Goal: Navigation & Orientation: Find specific page/section

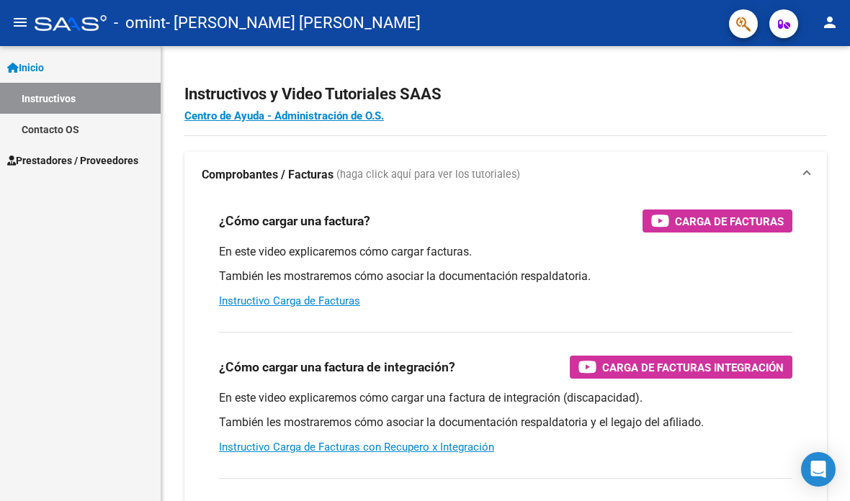
scroll to position [29, 0]
click at [57, 153] on span "Prestadores / Proveedores" at bounding box center [72, 161] width 131 height 16
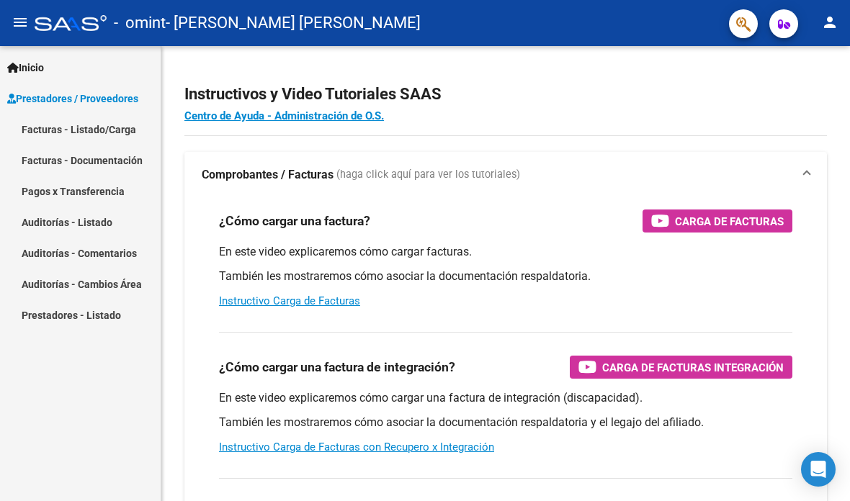
click at [24, 114] on link "Facturas - Listado/Carga" at bounding box center [80, 129] width 161 height 31
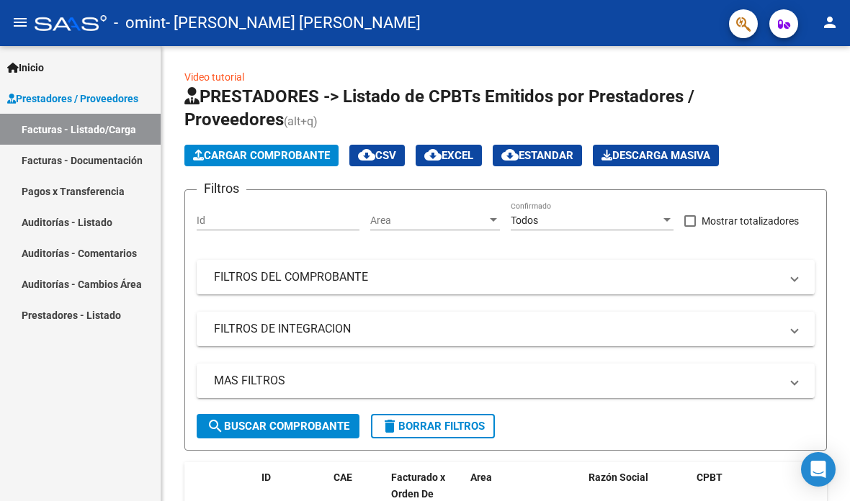
click at [781, 9] on span "button" at bounding box center [784, 23] width 12 height 29
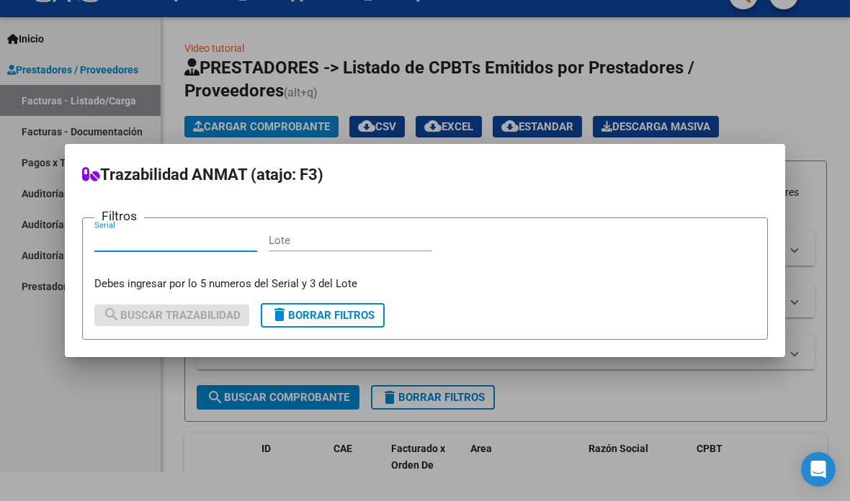
click at [790, 73] on div at bounding box center [425, 250] width 850 height 501
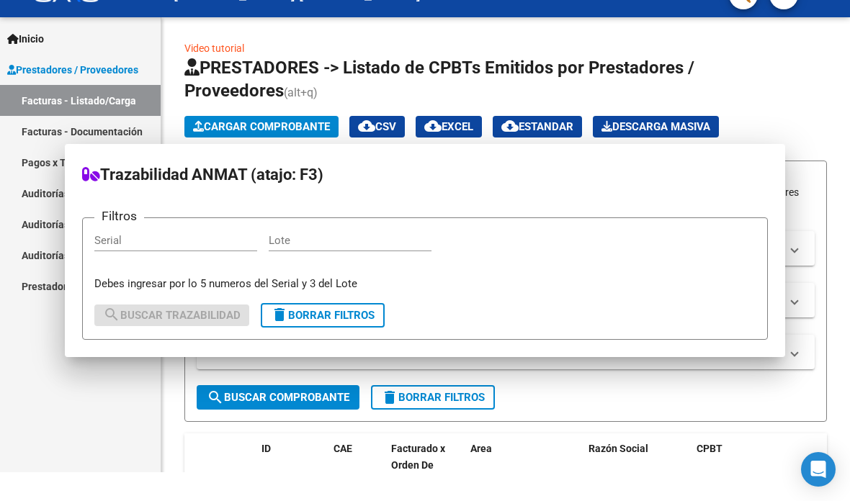
scroll to position [29, 0]
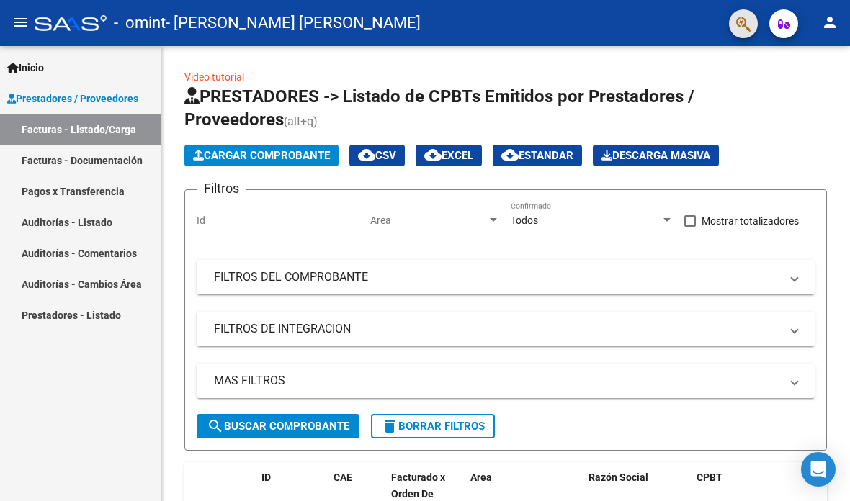
click at [736, 9] on span "button" at bounding box center [743, 24] width 14 height 30
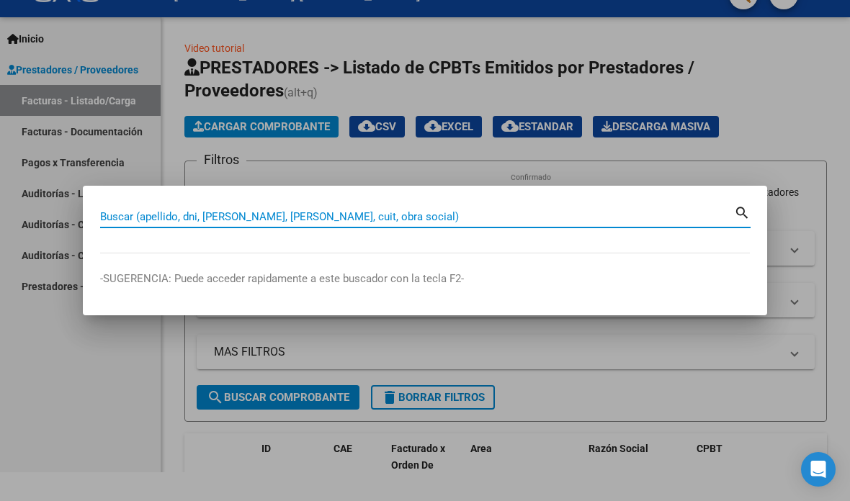
click at [725, 86] on div at bounding box center [425, 250] width 850 height 501
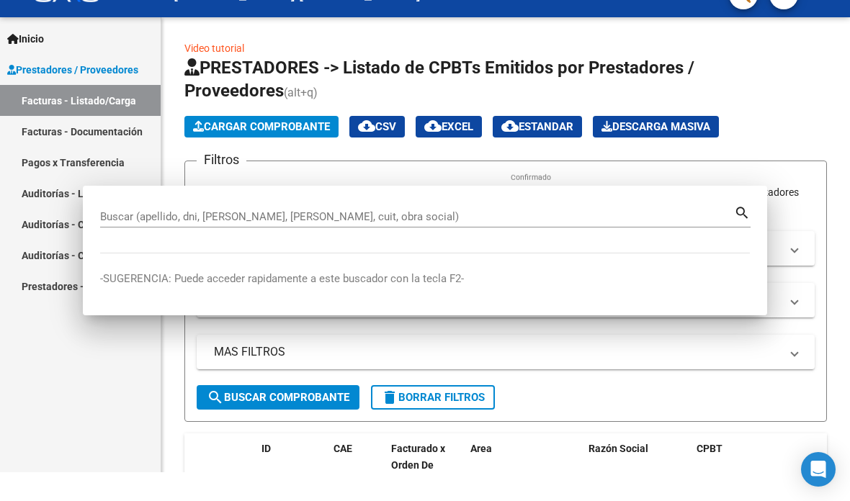
scroll to position [29, 0]
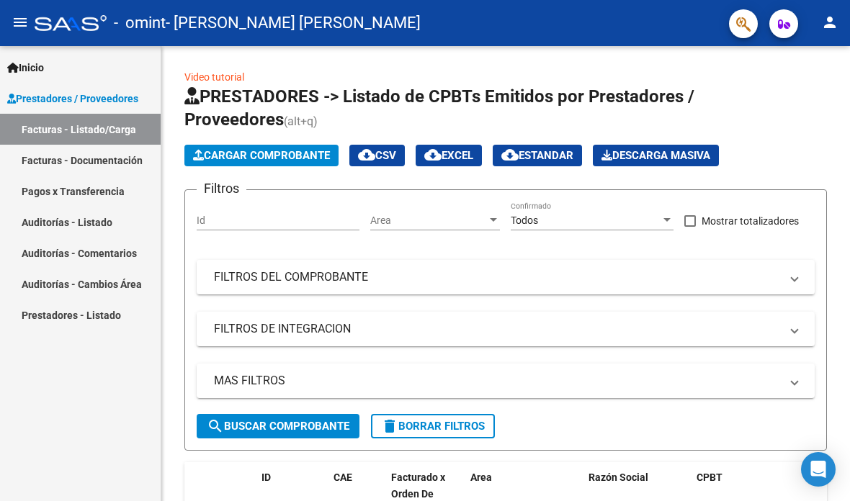
click at [738, 46] on div "Video tutorial PRESTADORES -> Listado de CPBTs Emitidos por Prestadores / Prove…" at bounding box center [505, 504] width 689 height 916
click at [741, 9] on span "button" at bounding box center [743, 24] width 14 height 30
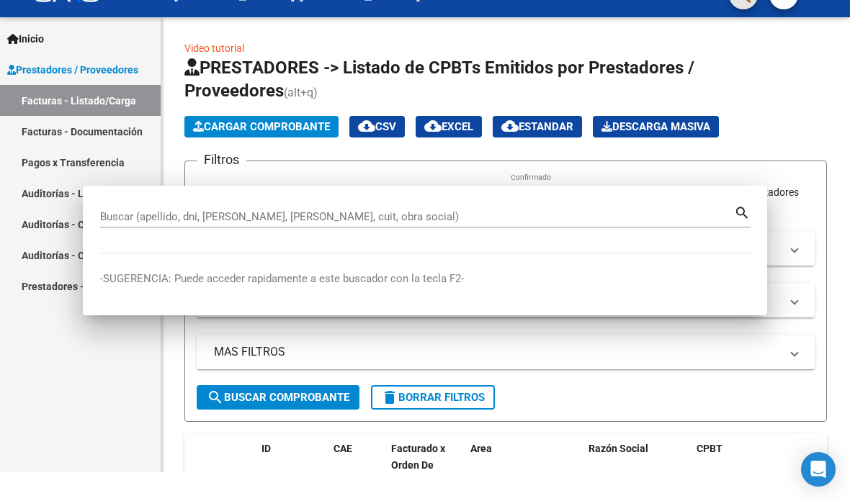
scroll to position [0, 0]
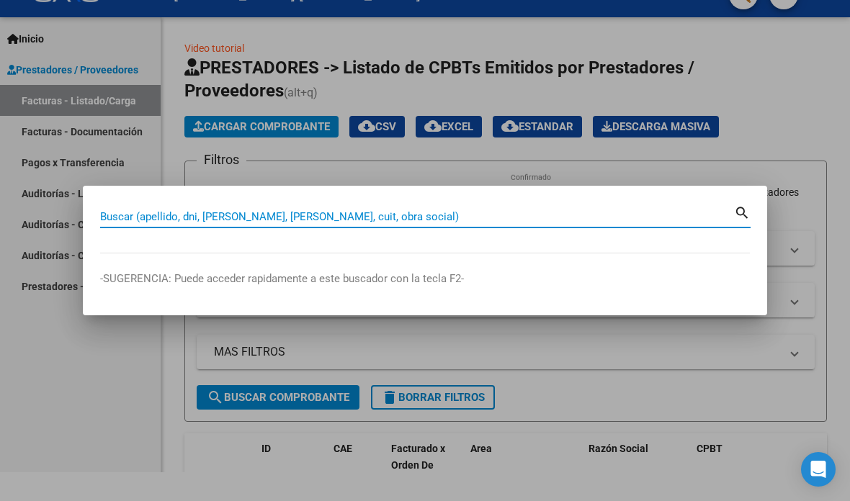
click at [94, 374] on div at bounding box center [425, 250] width 850 height 501
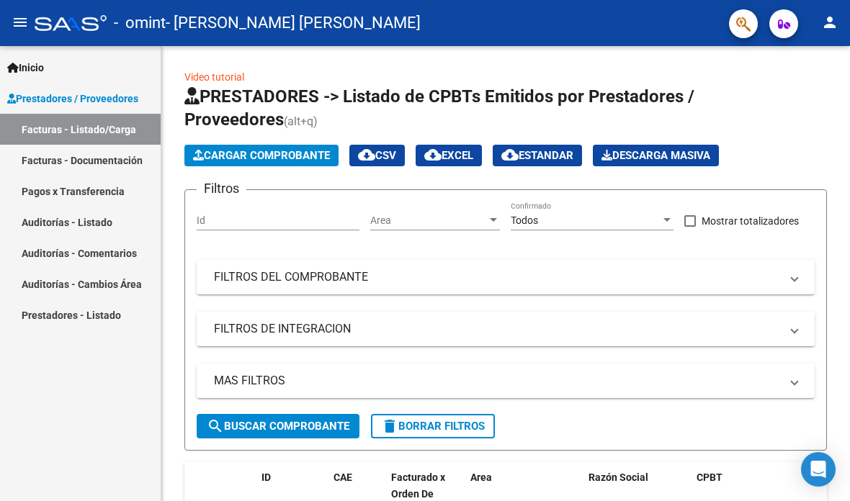
scroll to position [29, 0]
click at [321, 420] on span "search Buscar Comprobante" at bounding box center [278, 426] width 143 height 13
click at [285, 149] on span "Cargar Comprobante" at bounding box center [261, 155] width 137 height 13
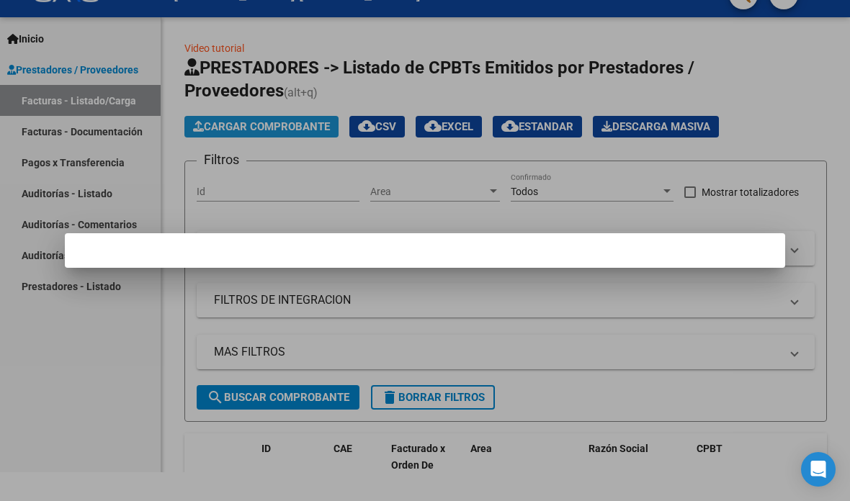
scroll to position [0, 0]
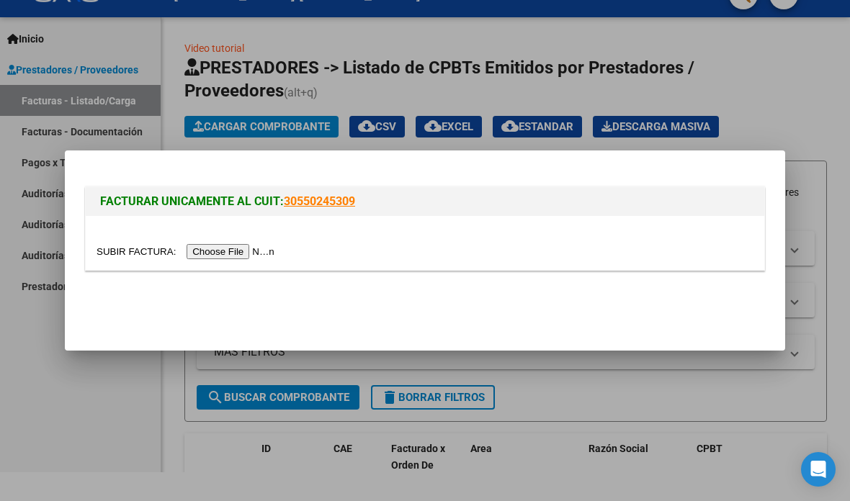
click at [789, 88] on div at bounding box center [425, 250] width 850 height 501
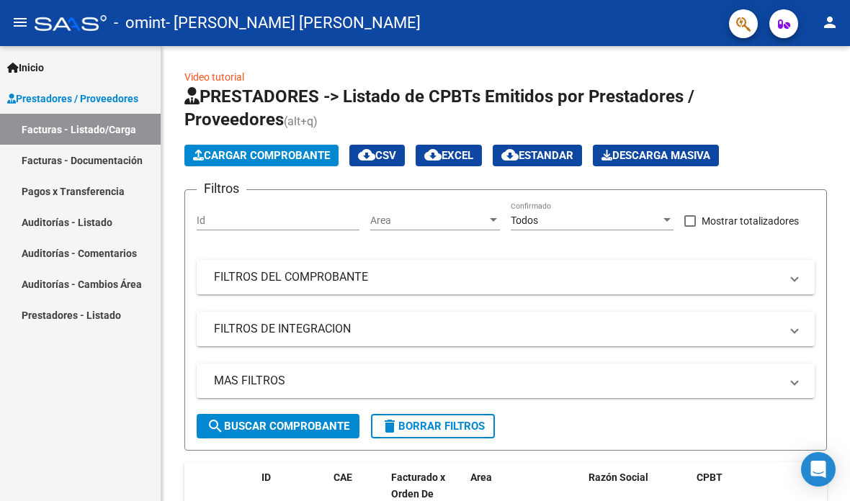
scroll to position [29, 0]
click at [810, 99] on h1 "PRESTADORES -> Listado de CPBTs Emitidos por Prestadores / Proveedores (alt+q)" at bounding box center [505, 109] width 643 height 48
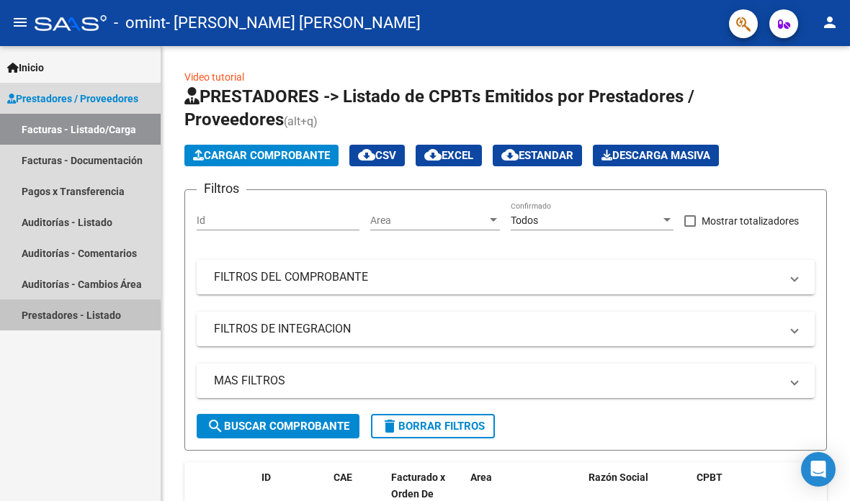
click at [57, 300] on link "Prestadores - Listado" at bounding box center [80, 315] width 161 height 31
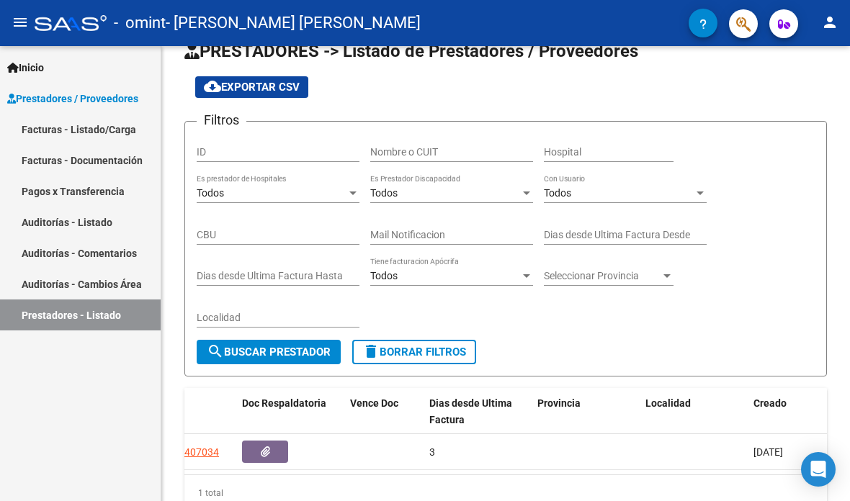
scroll to position [0, 208]
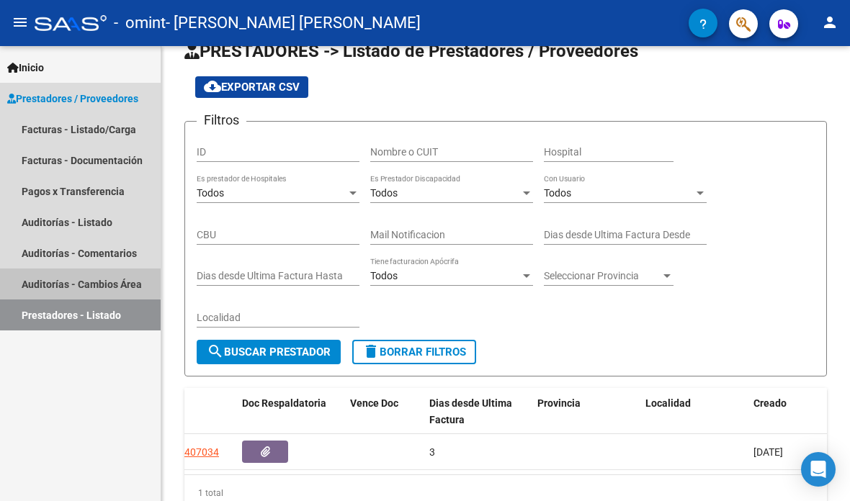
click at [44, 269] on link "Auditorías - Cambios Área" at bounding box center [80, 284] width 161 height 31
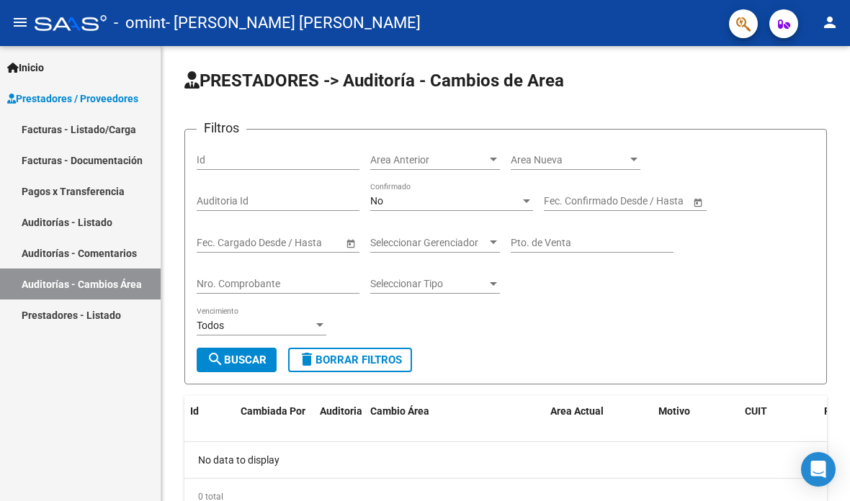
scroll to position [4, 0]
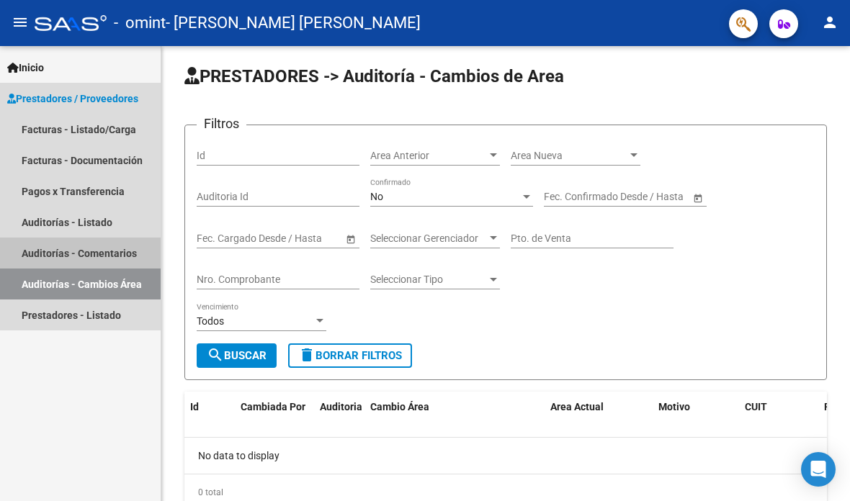
click at [35, 238] on link "Auditorías - Comentarios" at bounding box center [80, 253] width 161 height 31
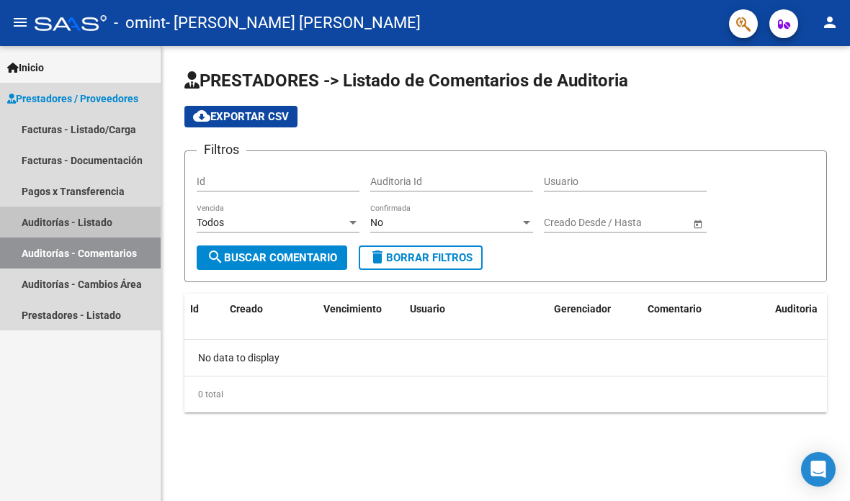
click at [37, 207] on link "Auditorías - Listado" at bounding box center [80, 222] width 161 height 31
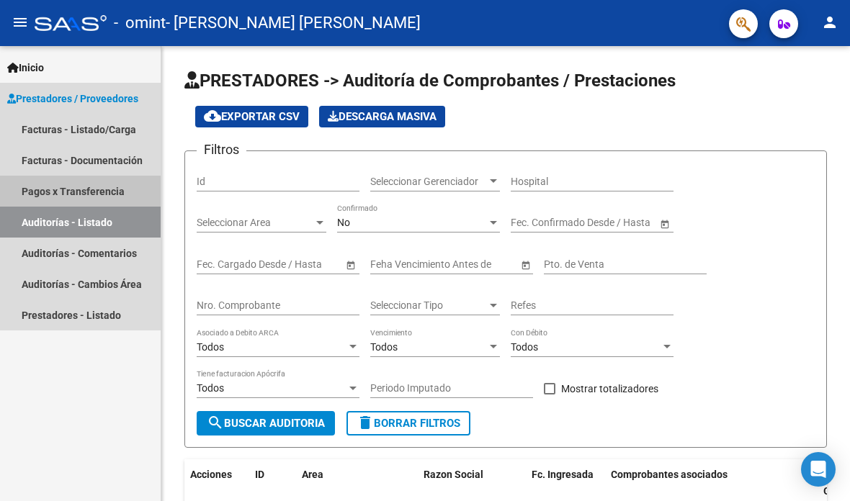
click at [32, 176] on link "Pagos x Transferencia" at bounding box center [80, 191] width 161 height 31
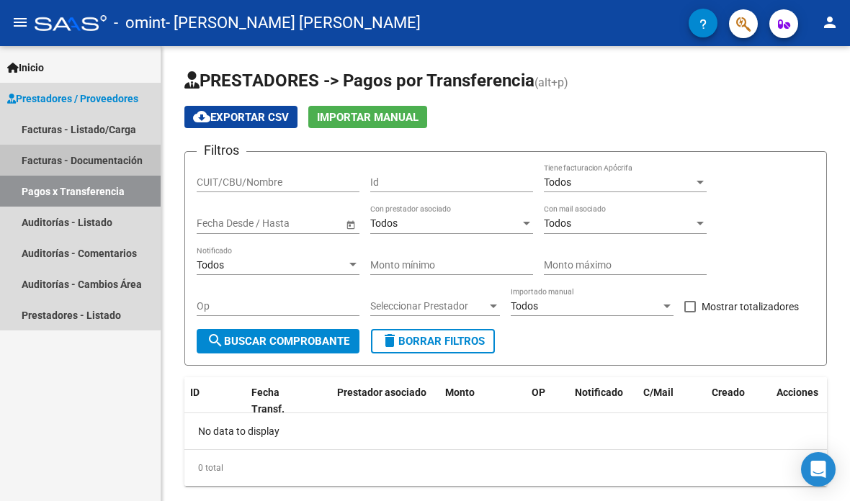
click at [23, 154] on link "Facturas - Documentación" at bounding box center [80, 160] width 161 height 31
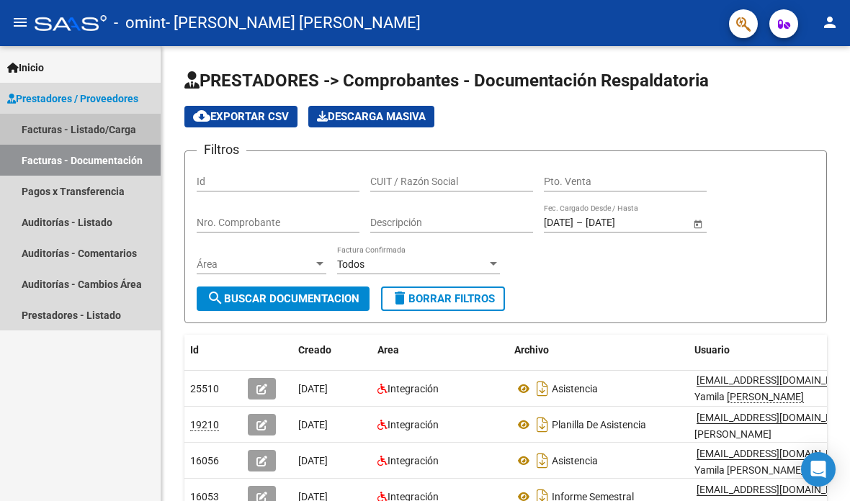
click at [30, 133] on link "Facturas - Listado/Carga" at bounding box center [80, 129] width 161 height 31
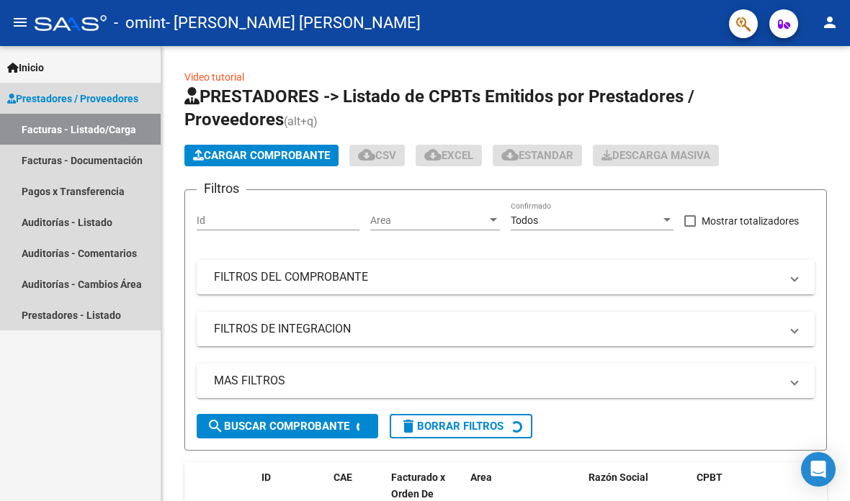
click at [43, 92] on span "Prestadores / Proveedores" at bounding box center [72, 99] width 131 height 16
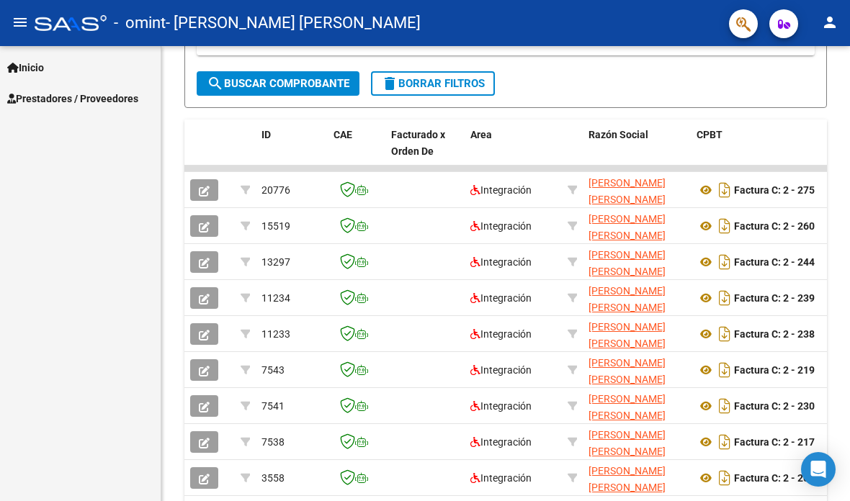
scroll to position [405, 0]
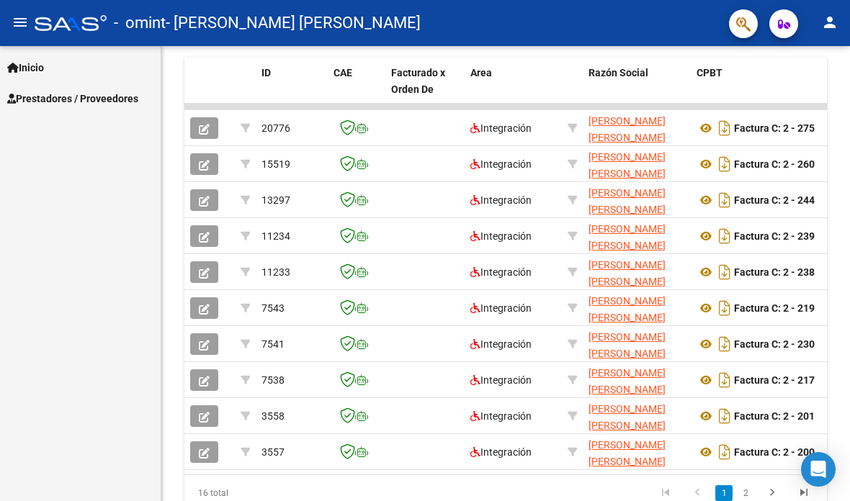
click at [830, 28] on mat-icon "person" at bounding box center [829, 22] width 17 height 17
click at [736, 25] on div at bounding box center [425, 250] width 850 height 501
click at [779, 24] on icon "button" at bounding box center [784, 24] width 12 height 11
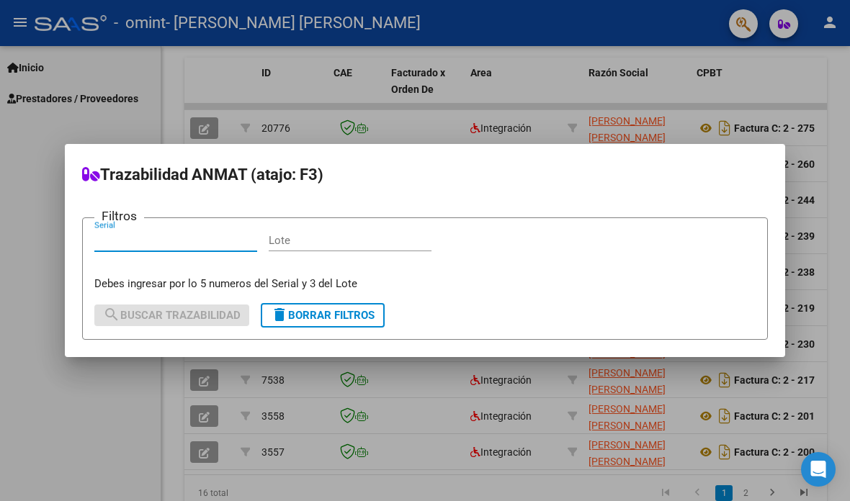
click at [786, 21] on div at bounding box center [425, 250] width 850 height 501
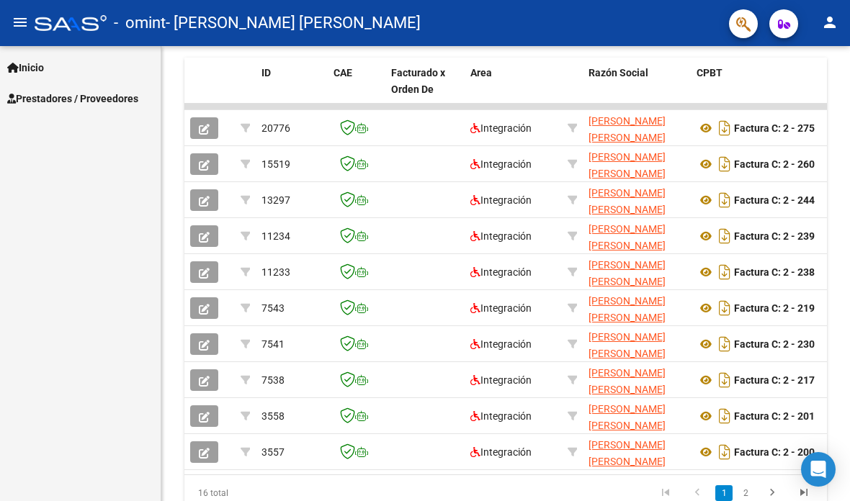
click at [741, 26] on icon "button" at bounding box center [743, 24] width 14 height 17
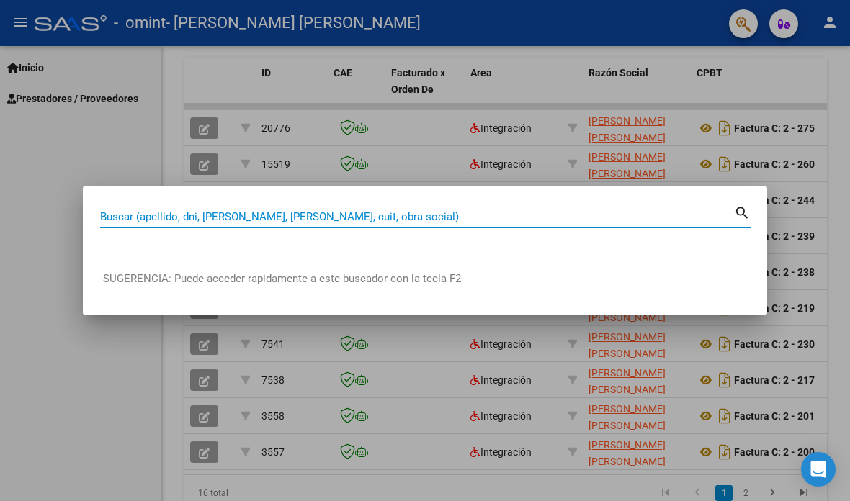
click at [446, 213] on input "Buscar (apellido, dni, [PERSON_NAME], [PERSON_NAME], cuit, obra social)" at bounding box center [417, 216] width 634 height 13
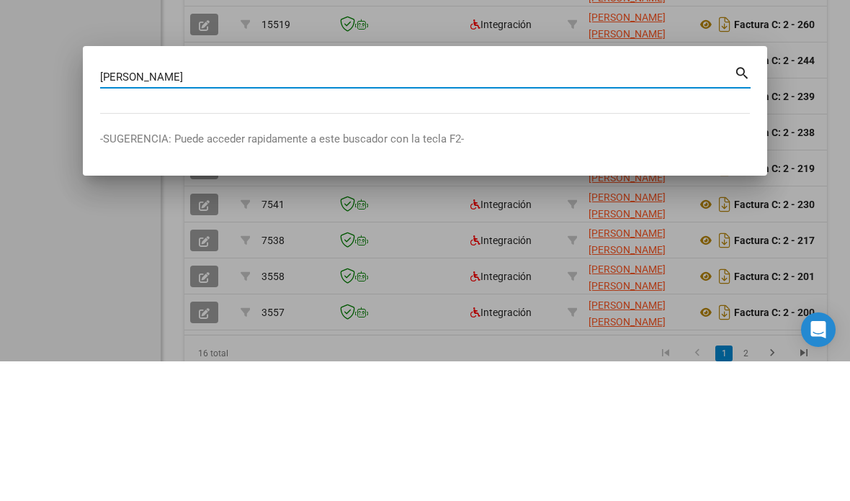
type input "[PERSON_NAME]"
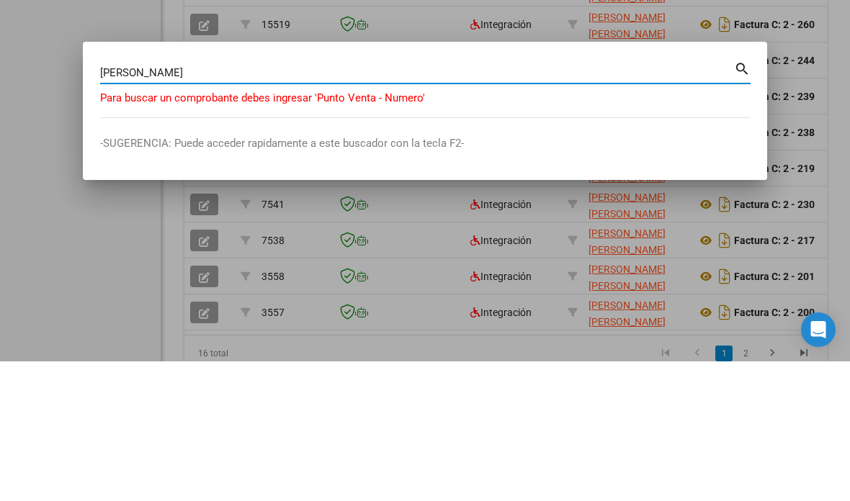
click at [825, 79] on div at bounding box center [425, 250] width 850 height 501
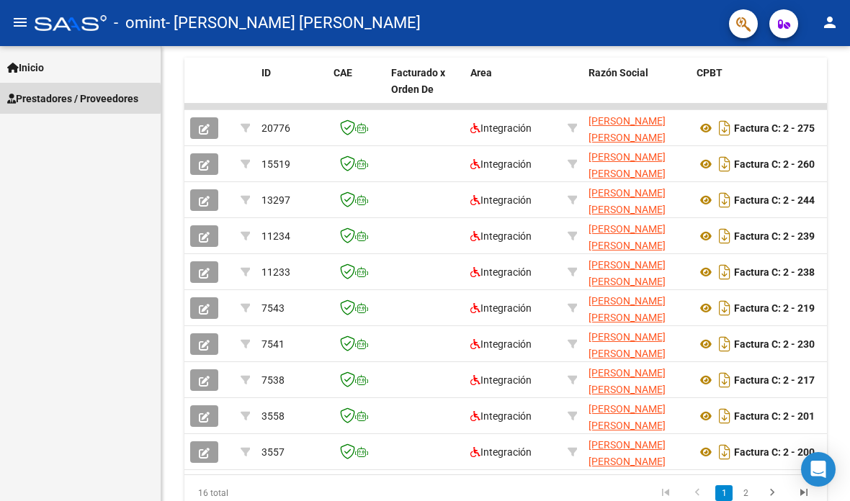
click at [34, 99] on span "Prestadores / Proveedores" at bounding box center [72, 99] width 131 height 16
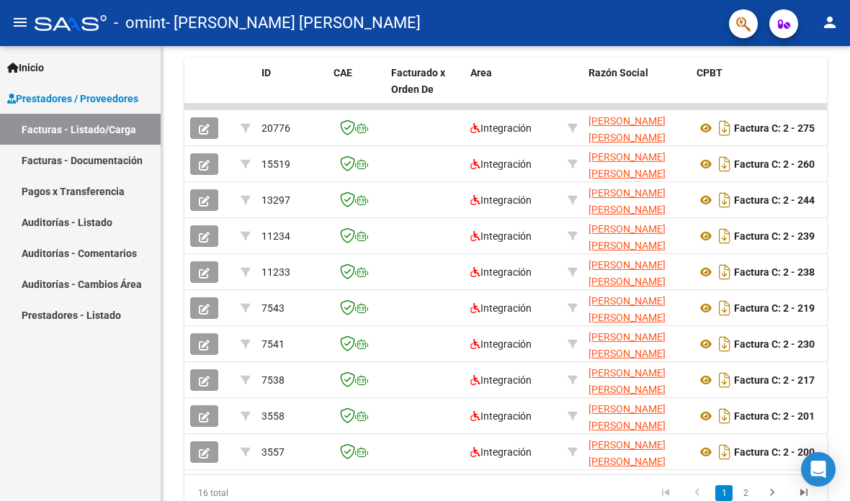
click at [22, 27] on mat-icon "menu" at bounding box center [20, 22] width 17 height 17
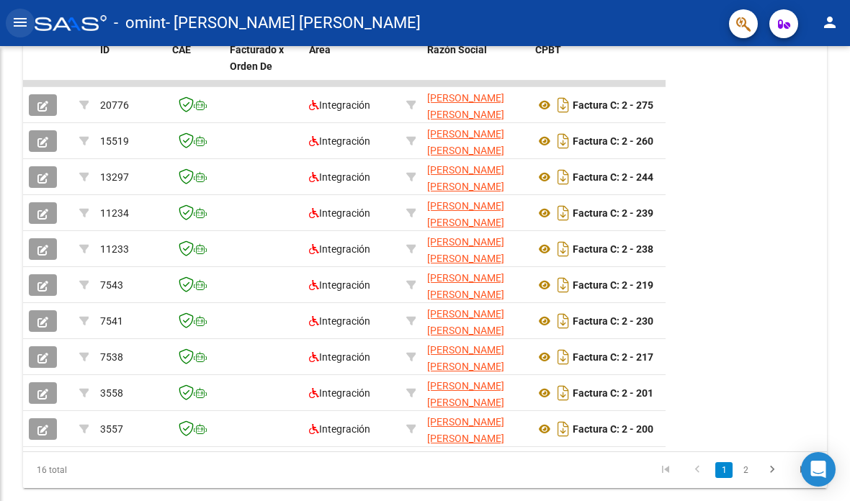
scroll to position [382, 0]
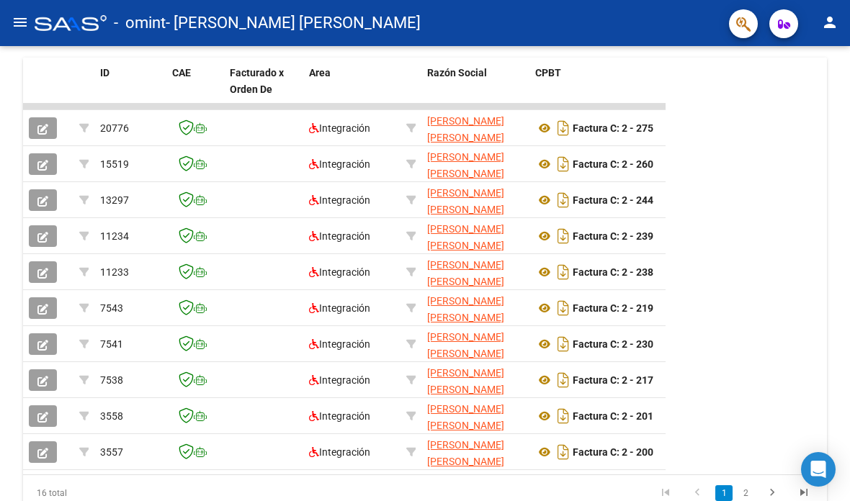
click at [18, 25] on mat-icon "menu" at bounding box center [20, 22] width 17 height 17
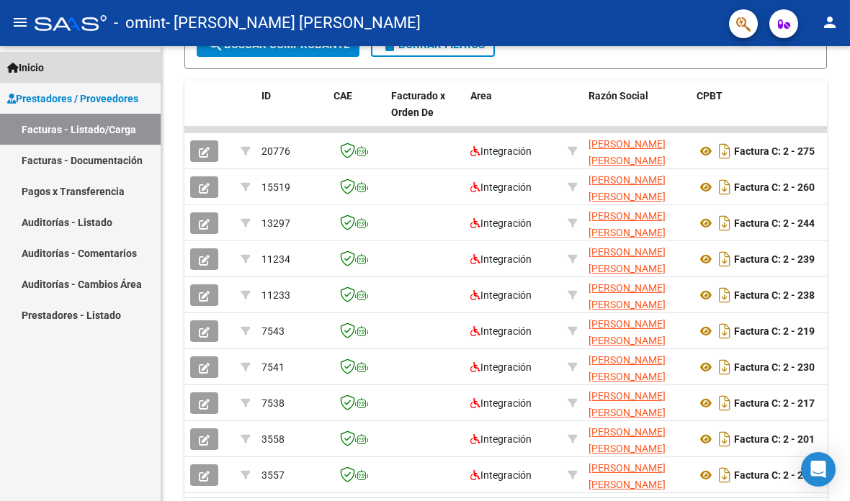
click at [32, 71] on span "Inicio" at bounding box center [25, 68] width 37 height 16
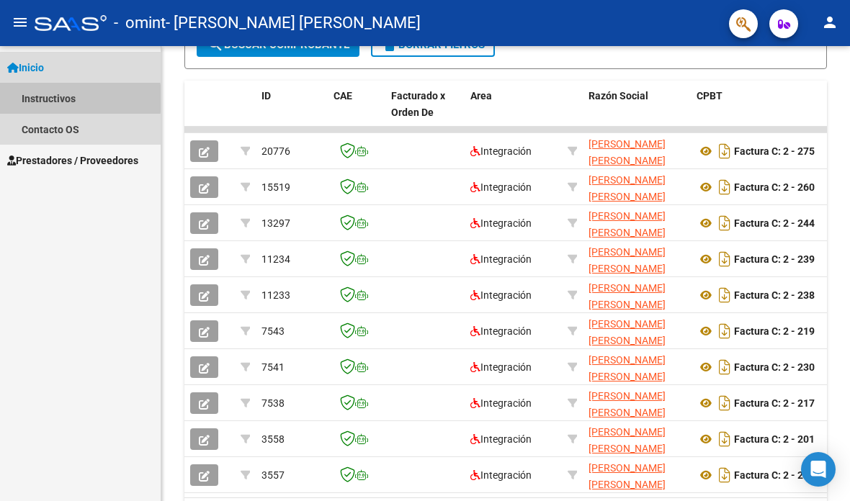
click at [29, 99] on link "Instructivos" at bounding box center [80, 98] width 161 height 31
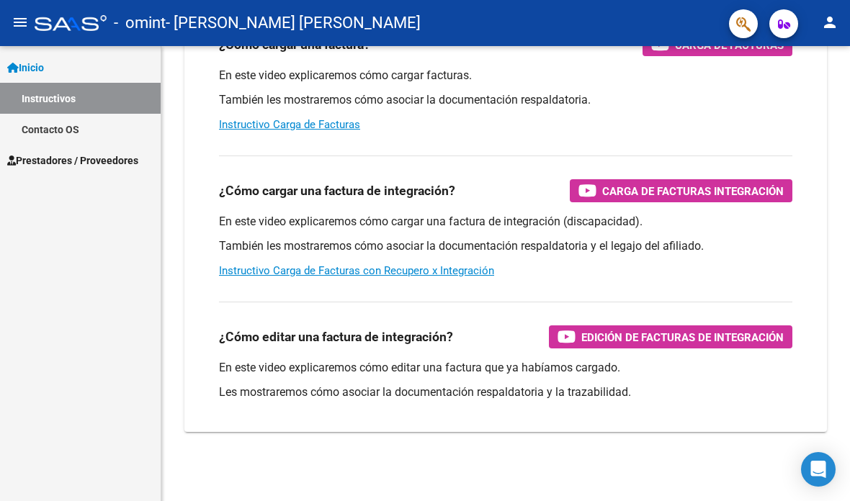
scroll to position [119, 0]
